Goal: Find specific page/section: Find specific page/section

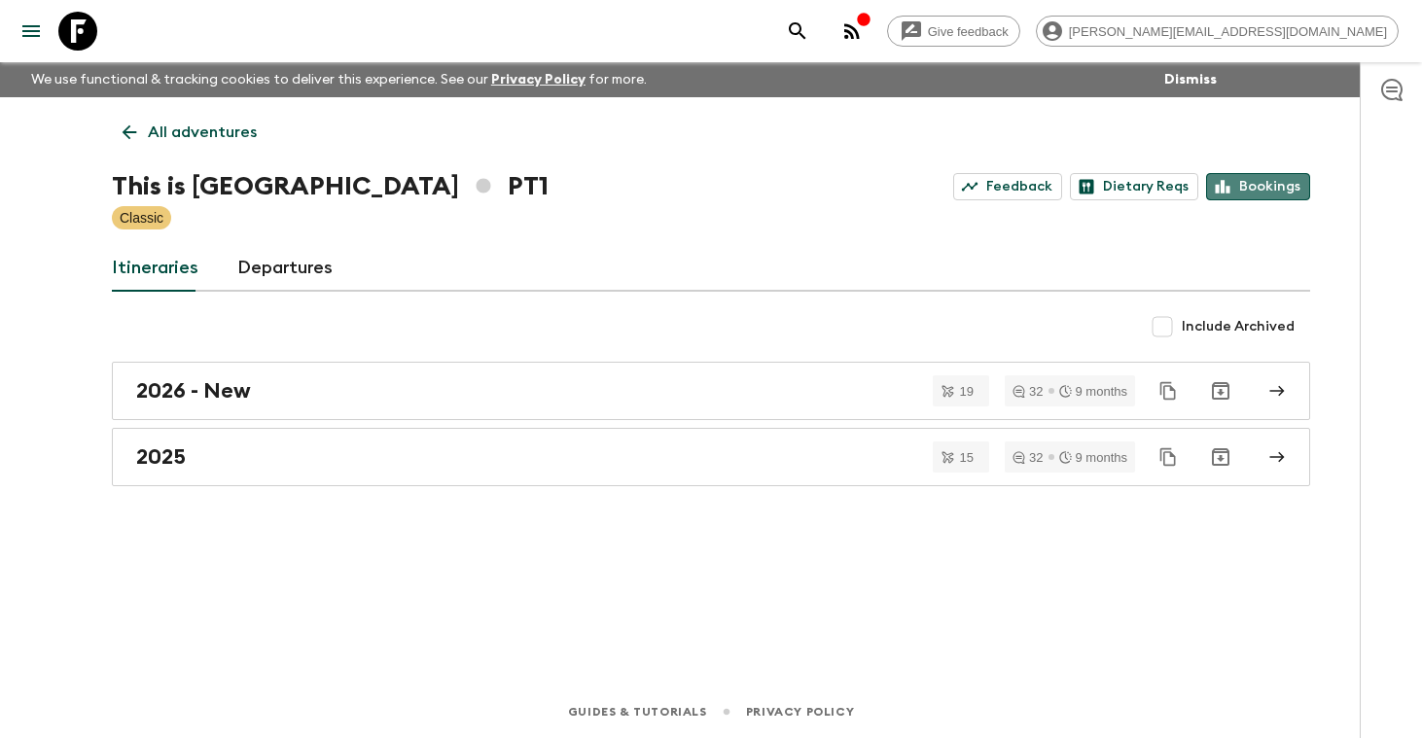
click at [1269, 187] on link "Bookings" at bounding box center [1258, 186] width 104 height 27
click at [194, 130] on p "All adventures" at bounding box center [202, 132] width 109 height 23
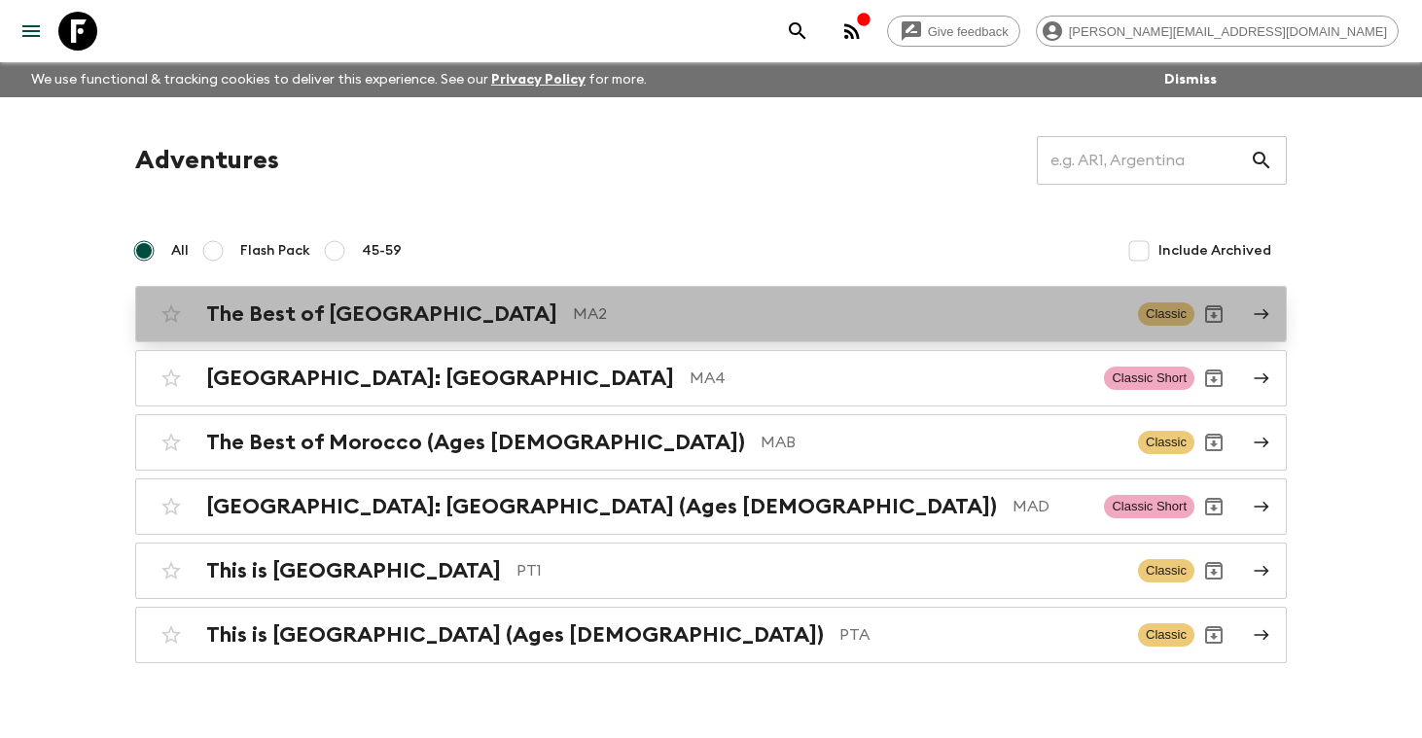
click at [317, 318] on h2 "The Best of [GEOGRAPHIC_DATA]" at bounding box center [381, 314] width 351 height 25
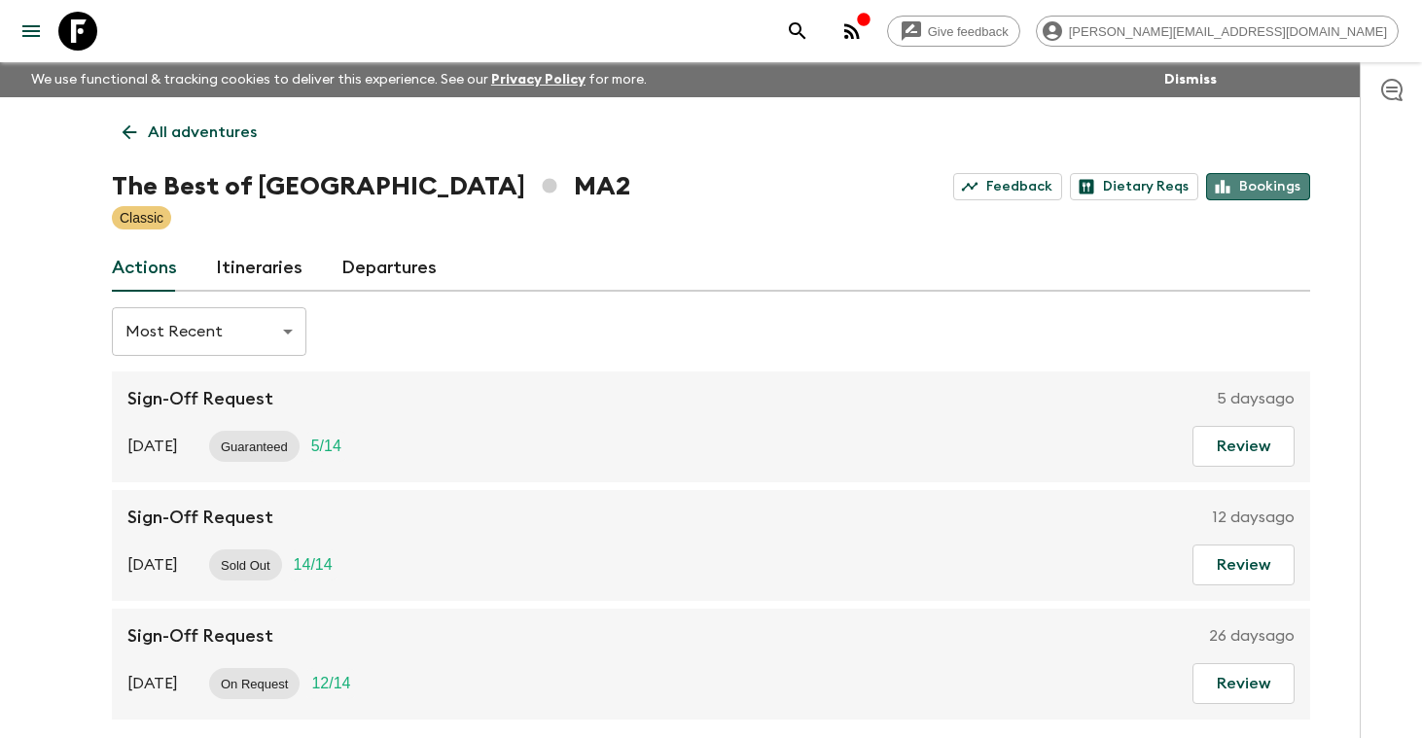
click at [1276, 182] on link "Bookings" at bounding box center [1258, 186] width 104 height 27
click at [191, 134] on p "All adventures" at bounding box center [202, 132] width 109 height 23
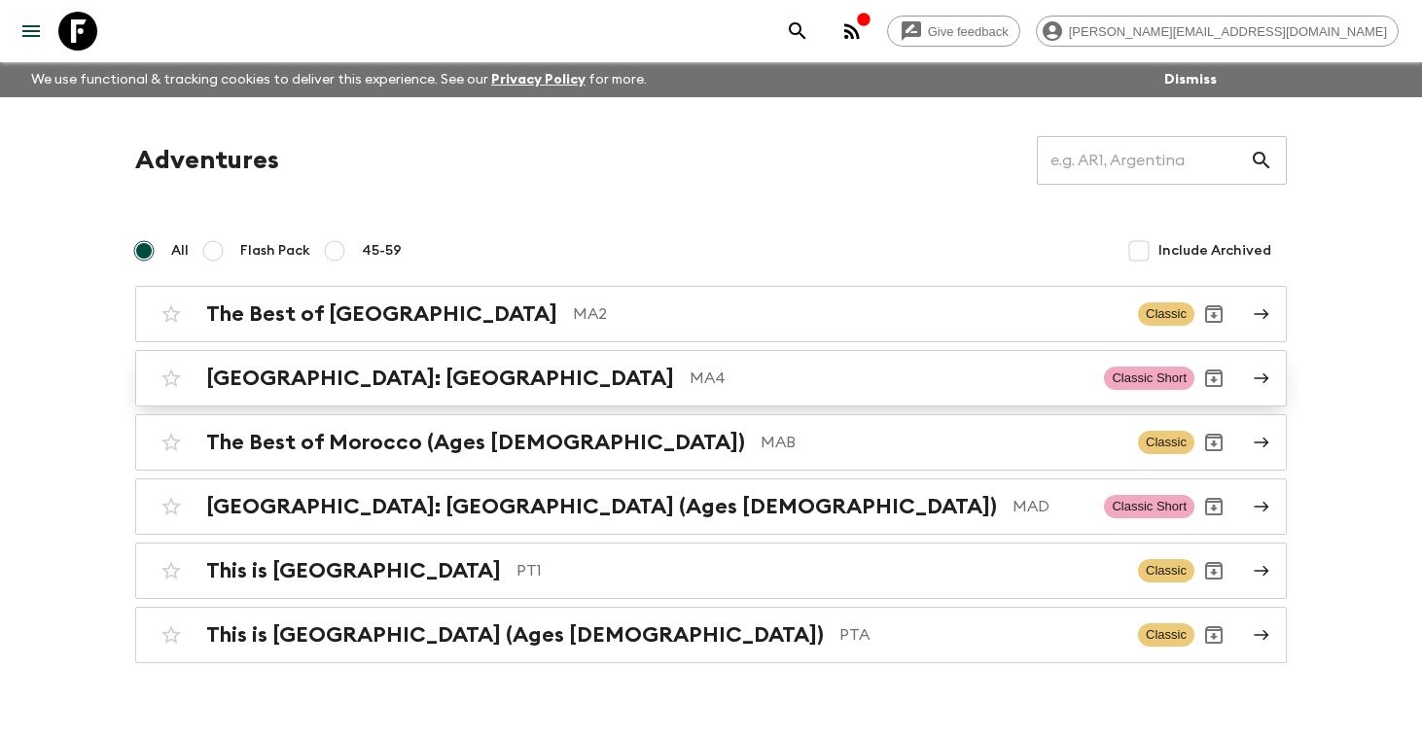
click at [284, 390] on h2 "[GEOGRAPHIC_DATA]: [GEOGRAPHIC_DATA]" at bounding box center [440, 378] width 468 height 25
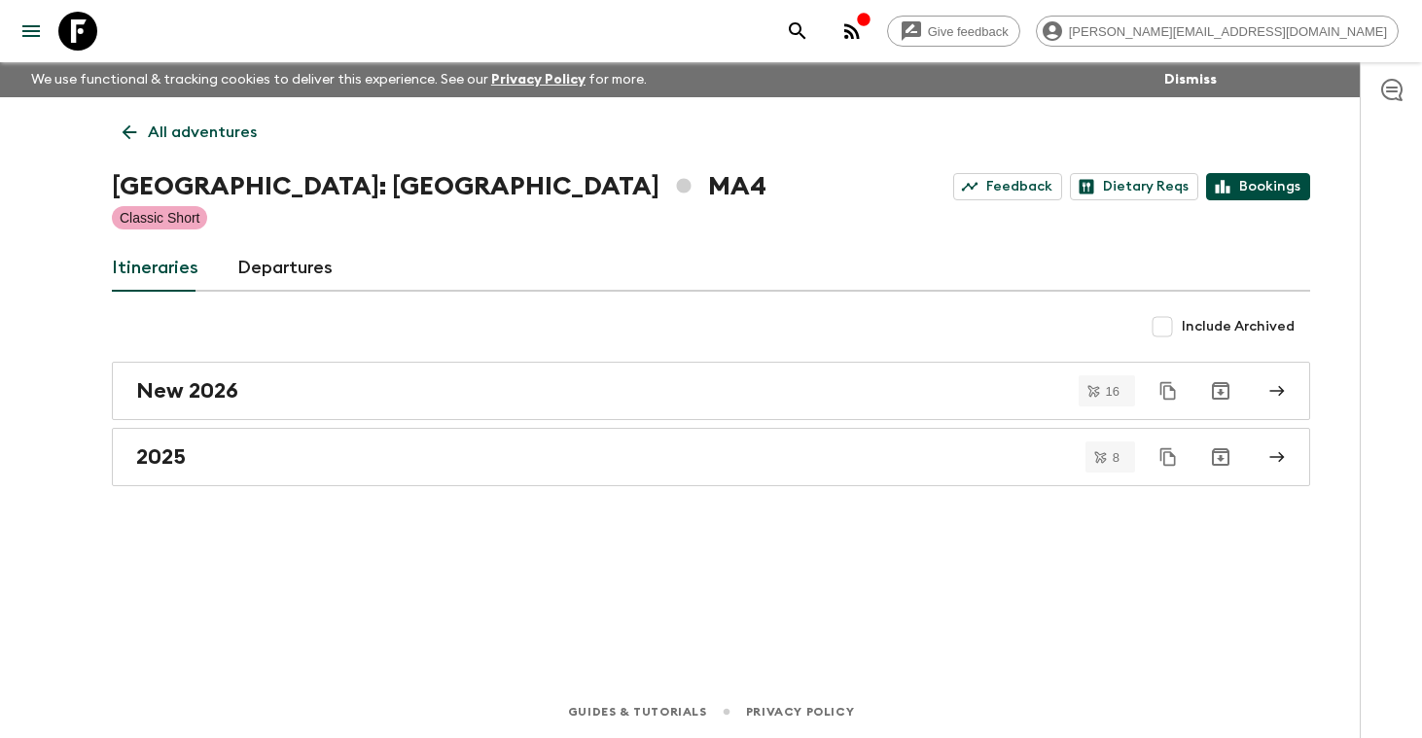
click at [1260, 183] on link "Bookings" at bounding box center [1258, 186] width 104 height 27
